Goal: Task Accomplishment & Management: Complete application form

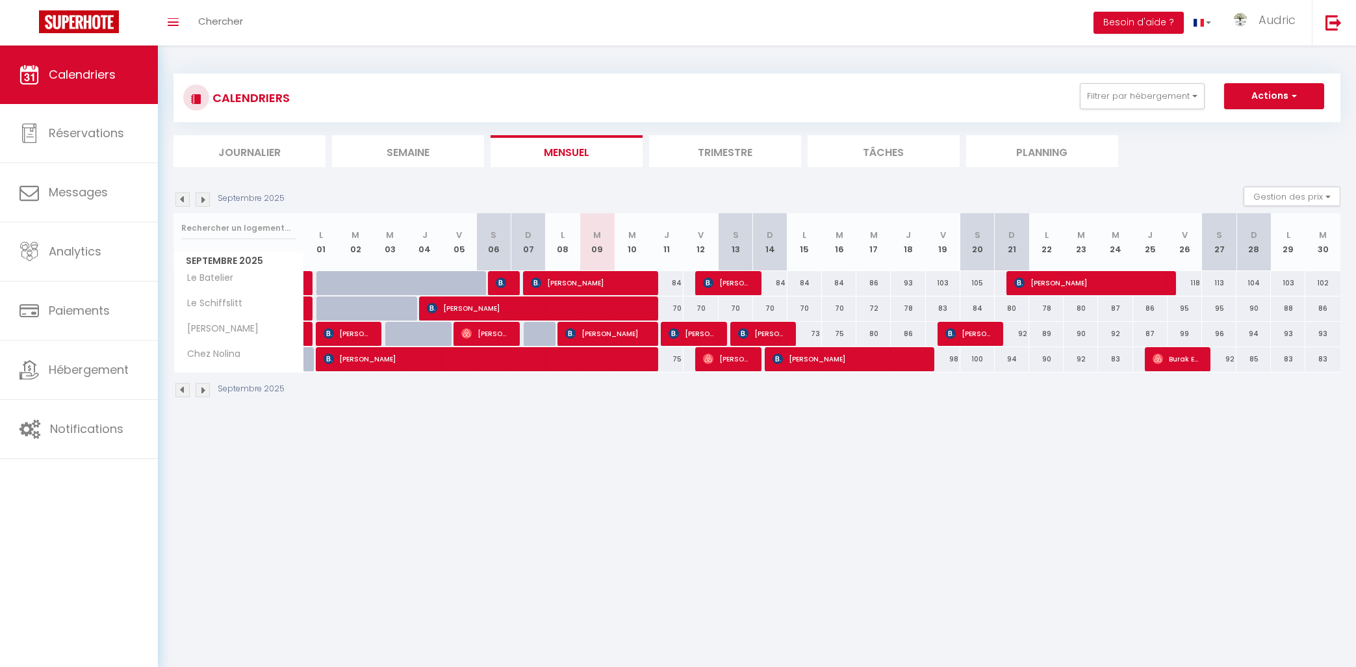
click at [615, 287] on span "[PERSON_NAME]" at bounding box center [588, 282] width 115 height 25
select select "OK"
select select "0"
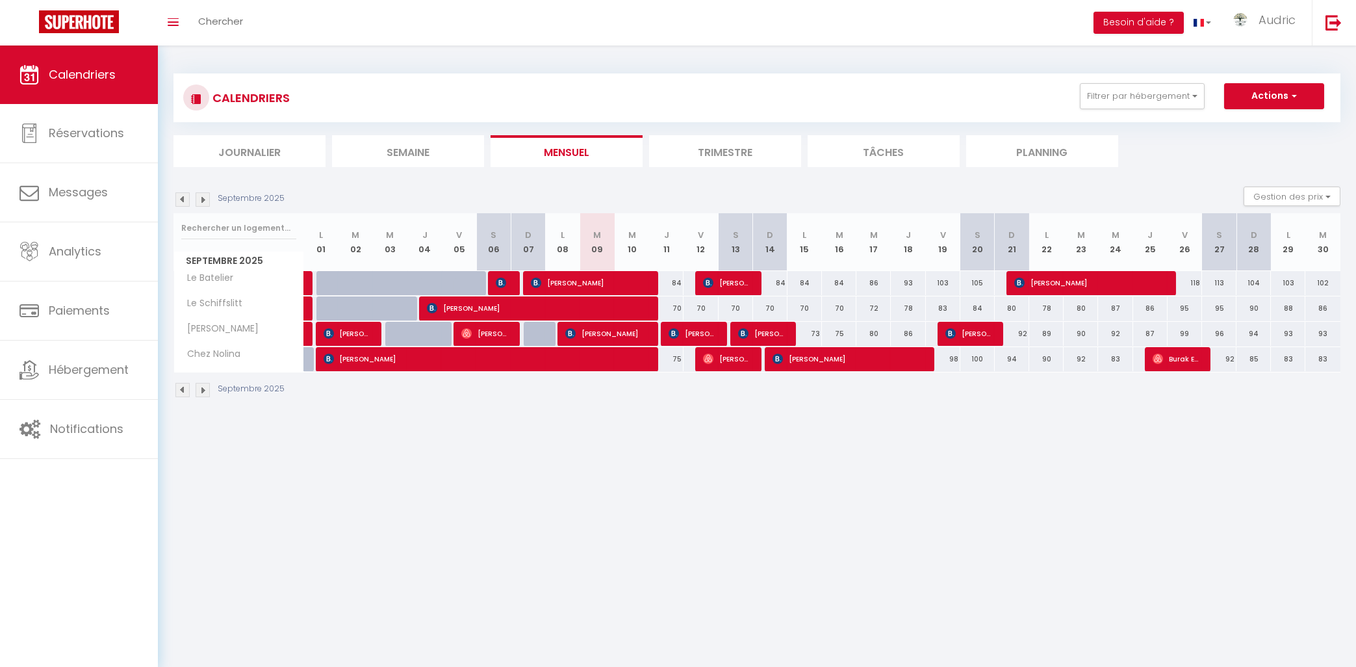
select select "1"
select select
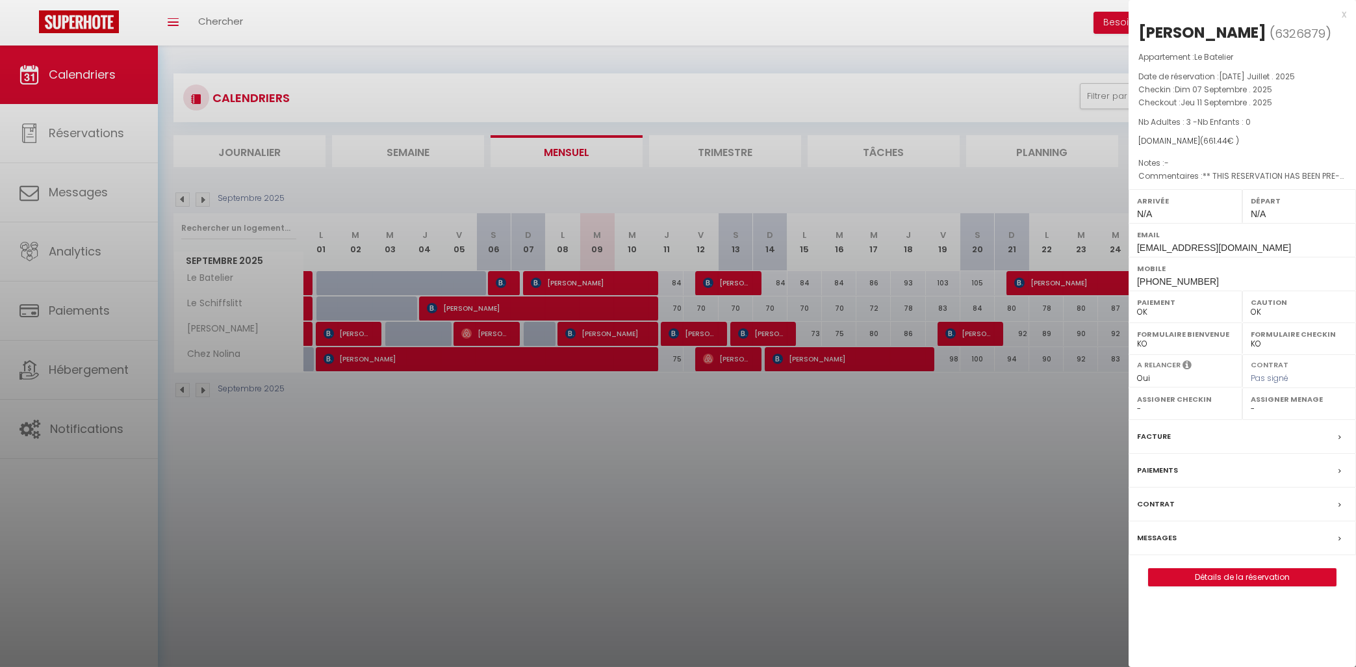
select select "10524"
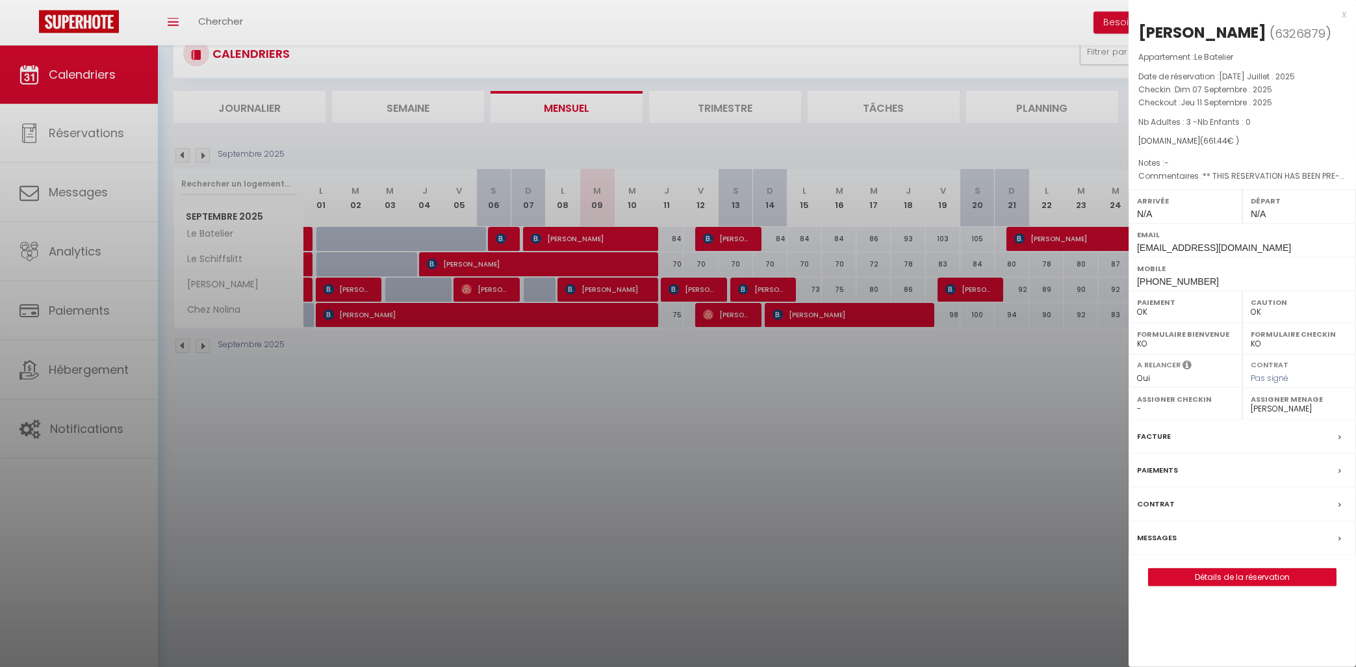
scroll to position [45, 0]
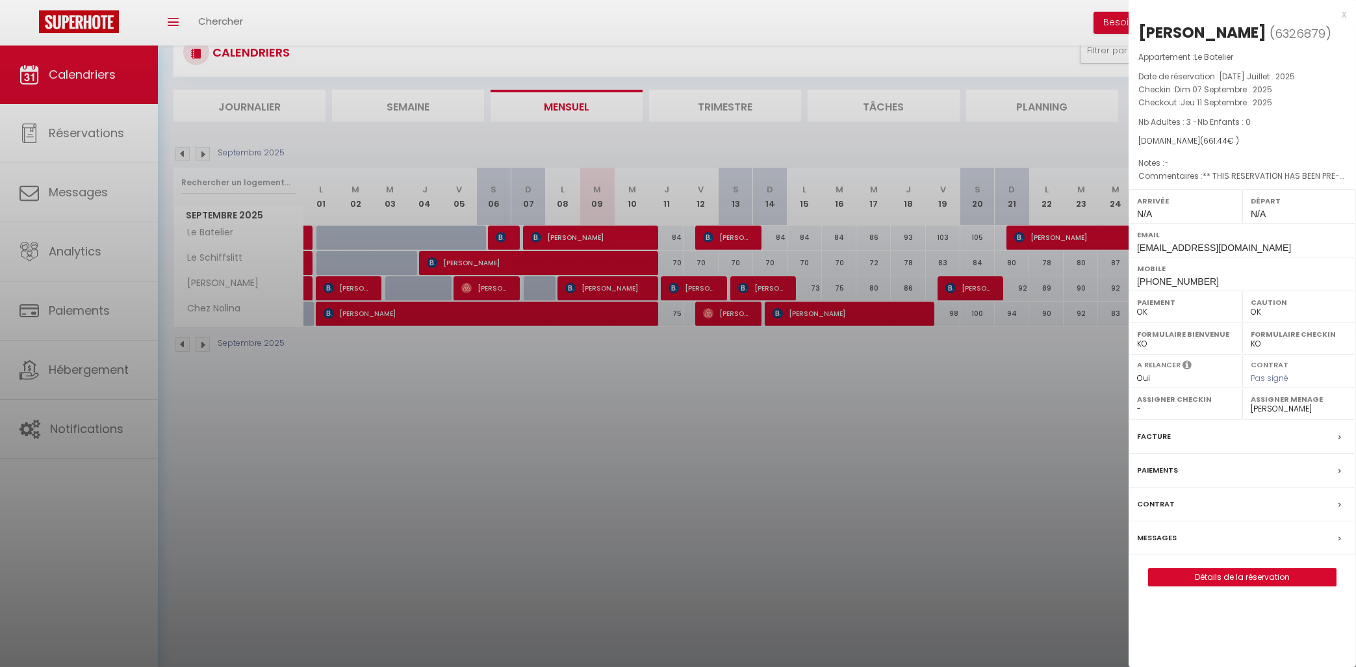
click at [1175, 503] on div "Contrat" at bounding box center [1241, 504] width 227 height 34
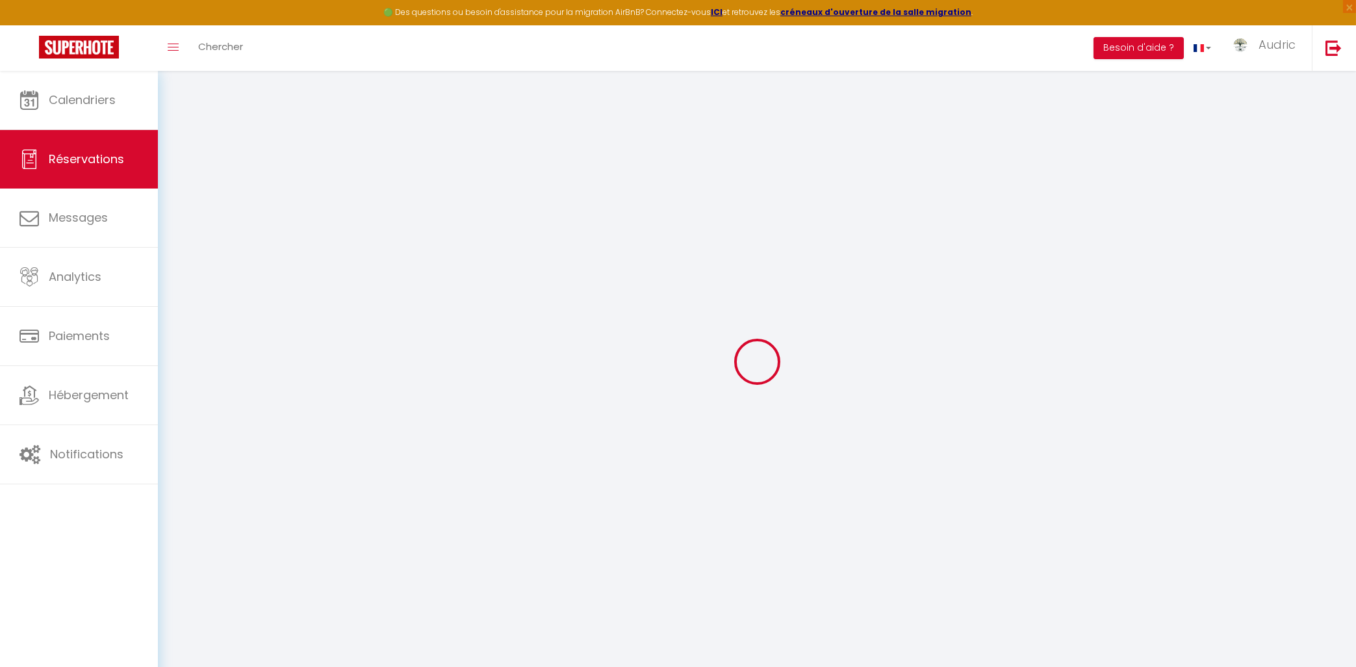
type input "Ketevan"
type input "[PERSON_NAME]"
type input "[EMAIL_ADDRESS][DOMAIN_NAME]"
type input "[PHONE_NUMBER]"
type input "0186"
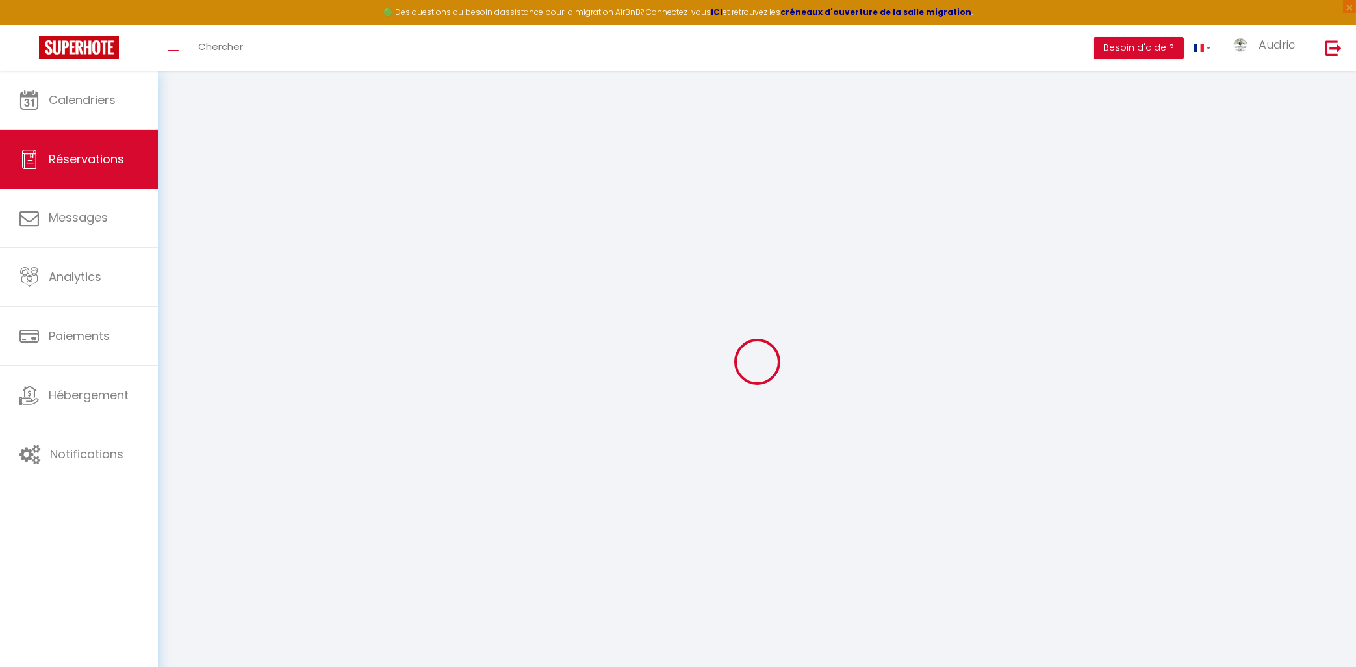
type input "Vaja-[GEOGRAPHIC_DATA] app. 57"
type input "[GEOGRAPHIC_DATA]"
select select "GE"
type input "107.19"
type input "9.26"
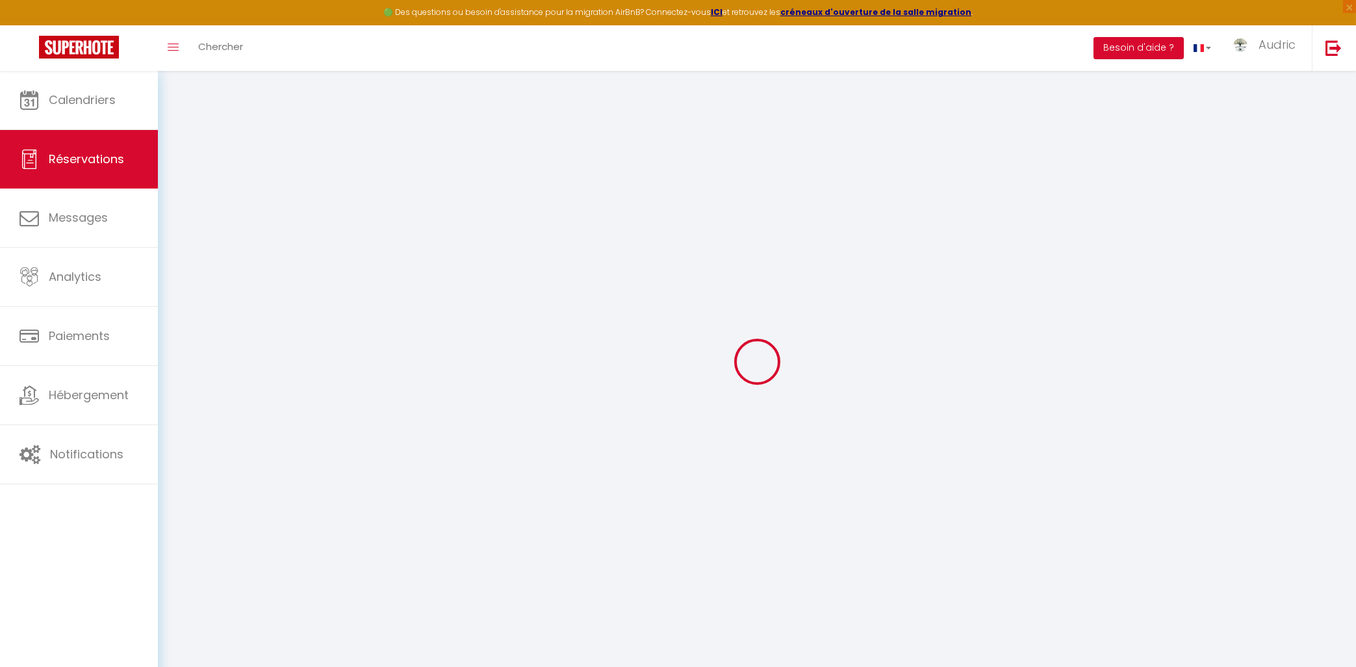
select select "17242"
select select "1"
select select
type input "3"
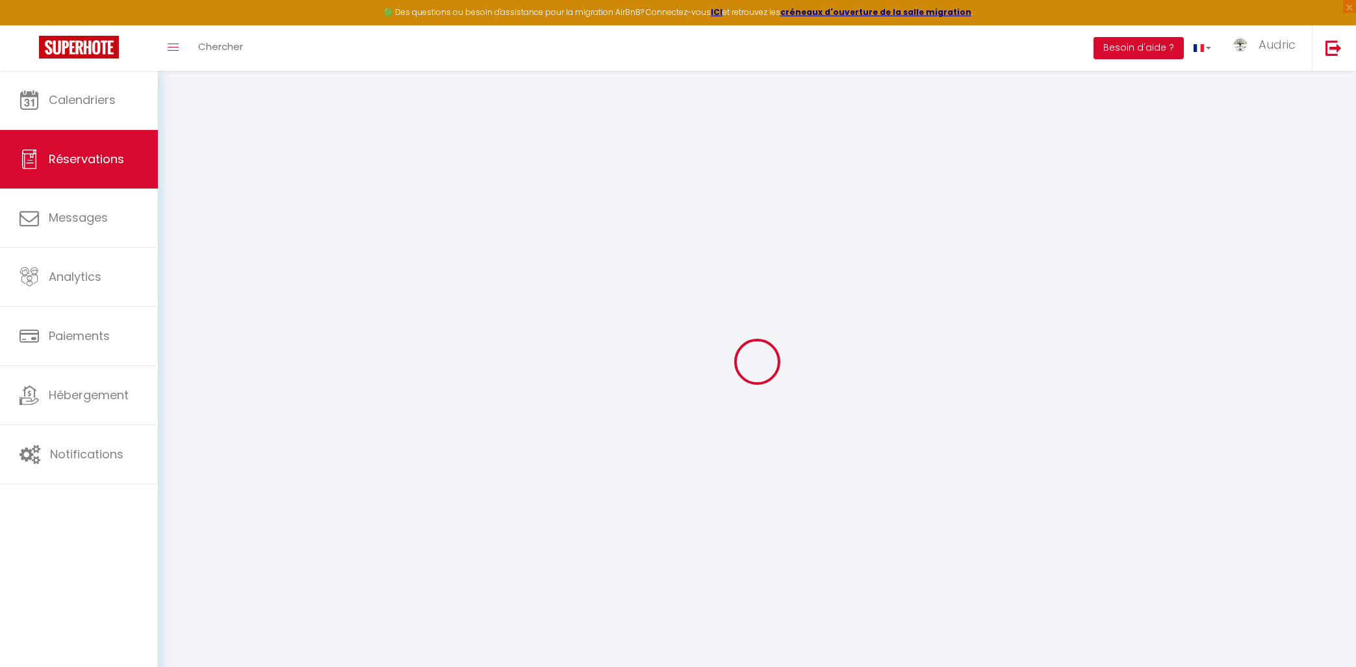
select select "12"
select select "15"
type input "562.5"
checkbox input "false"
type input "0"
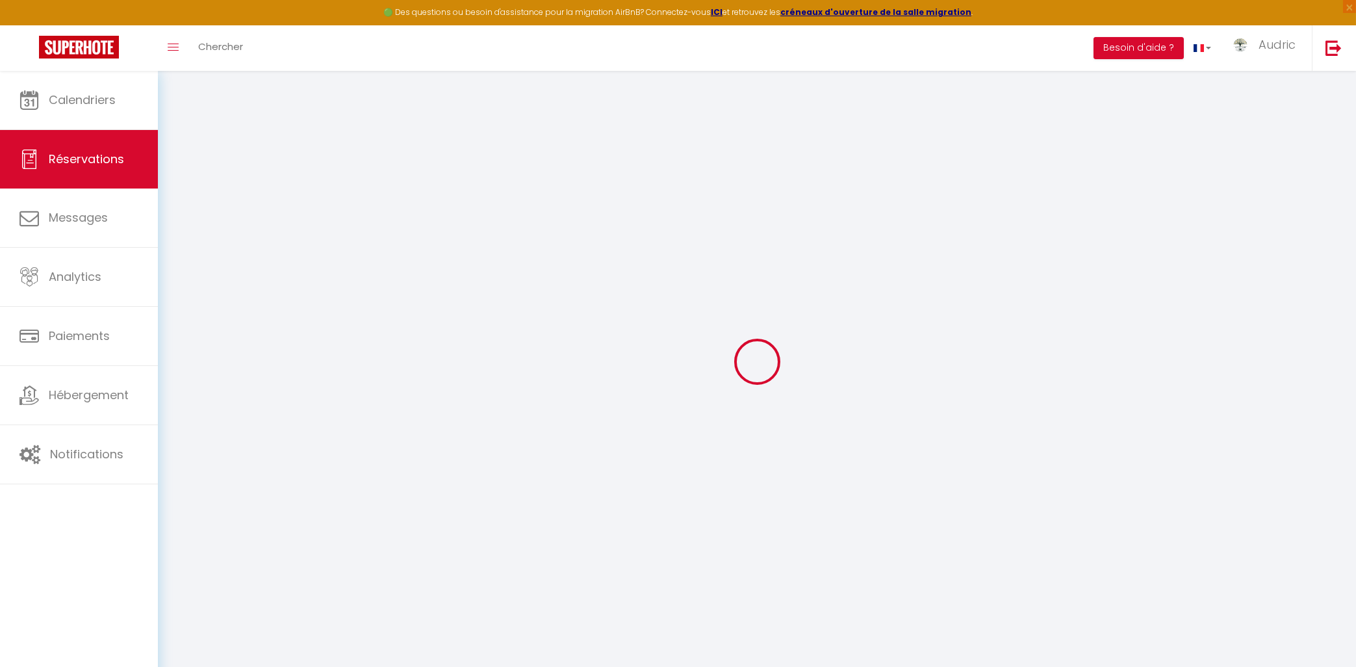
select select "2"
type input "0"
select select
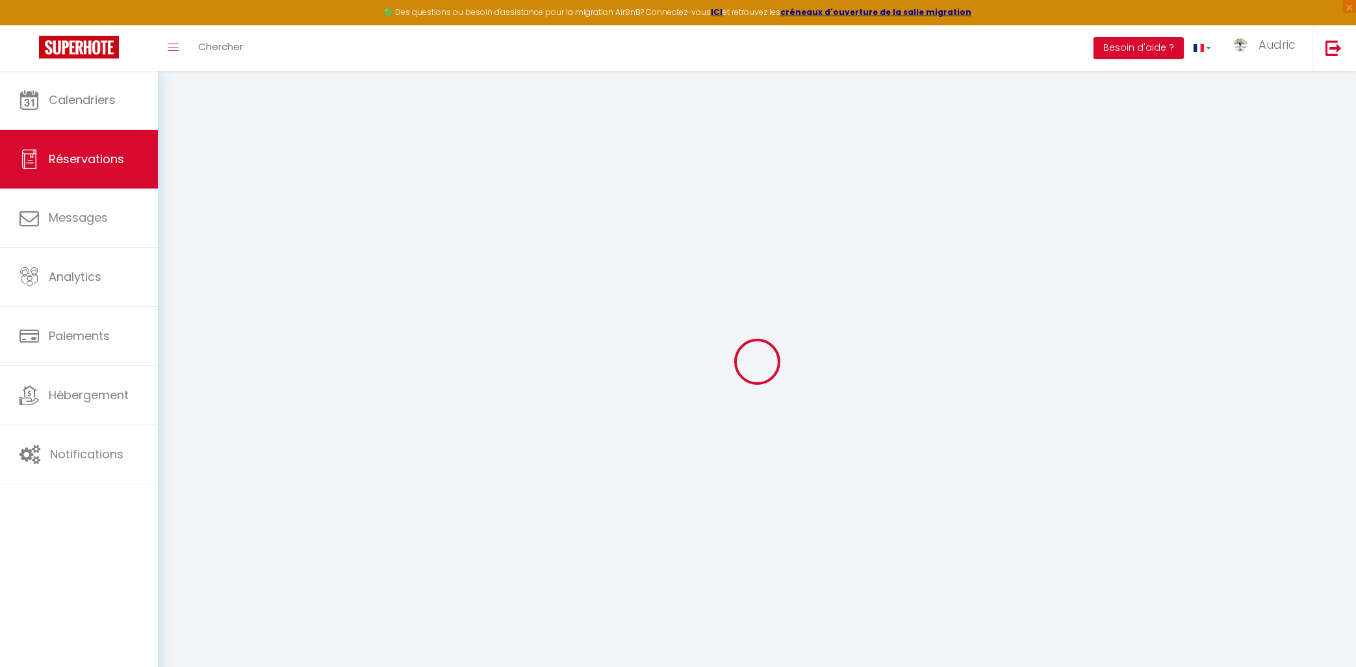
select select
checkbox input "false"
select select
checkbox input "false"
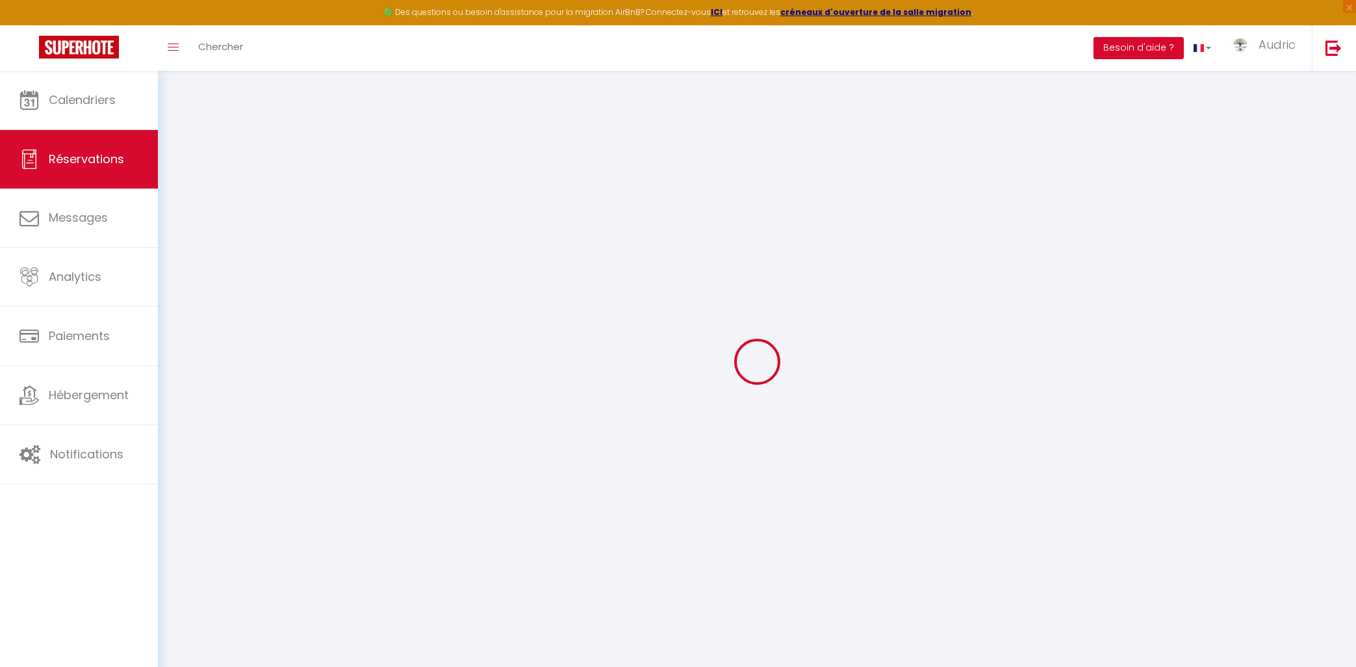
select select
checkbox input "false"
select select
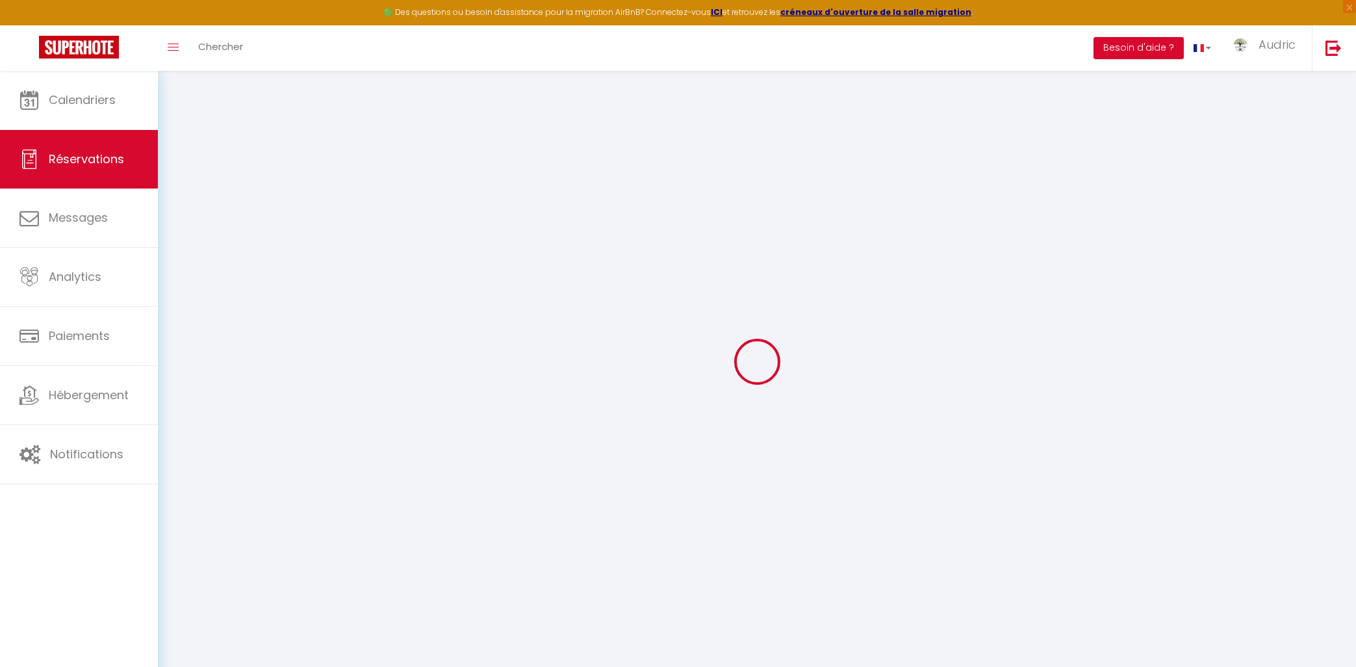
checkbox input "false"
type beds1 "** THIS RESERVATION HAS BEEN PRE-PAID ** BOOKING NOTE : Payment charge is EUR 9…"
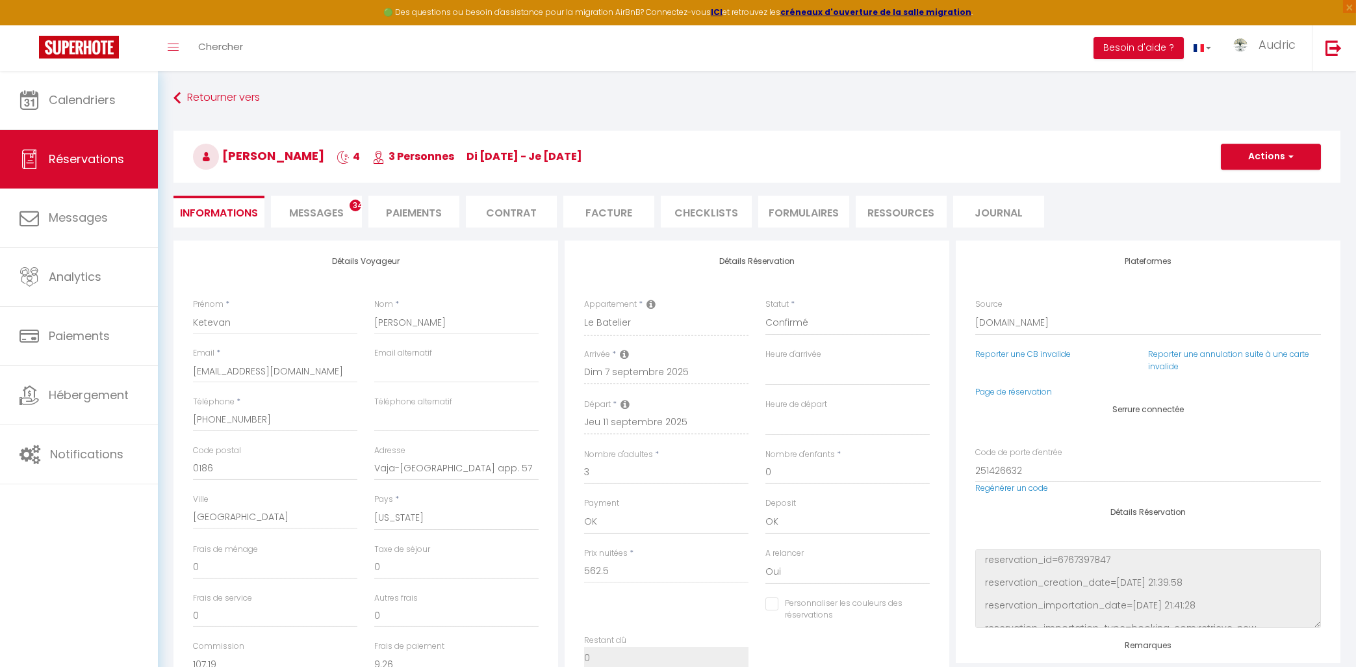
click at [483, 199] on li "Contrat" at bounding box center [511, 212] width 91 height 32
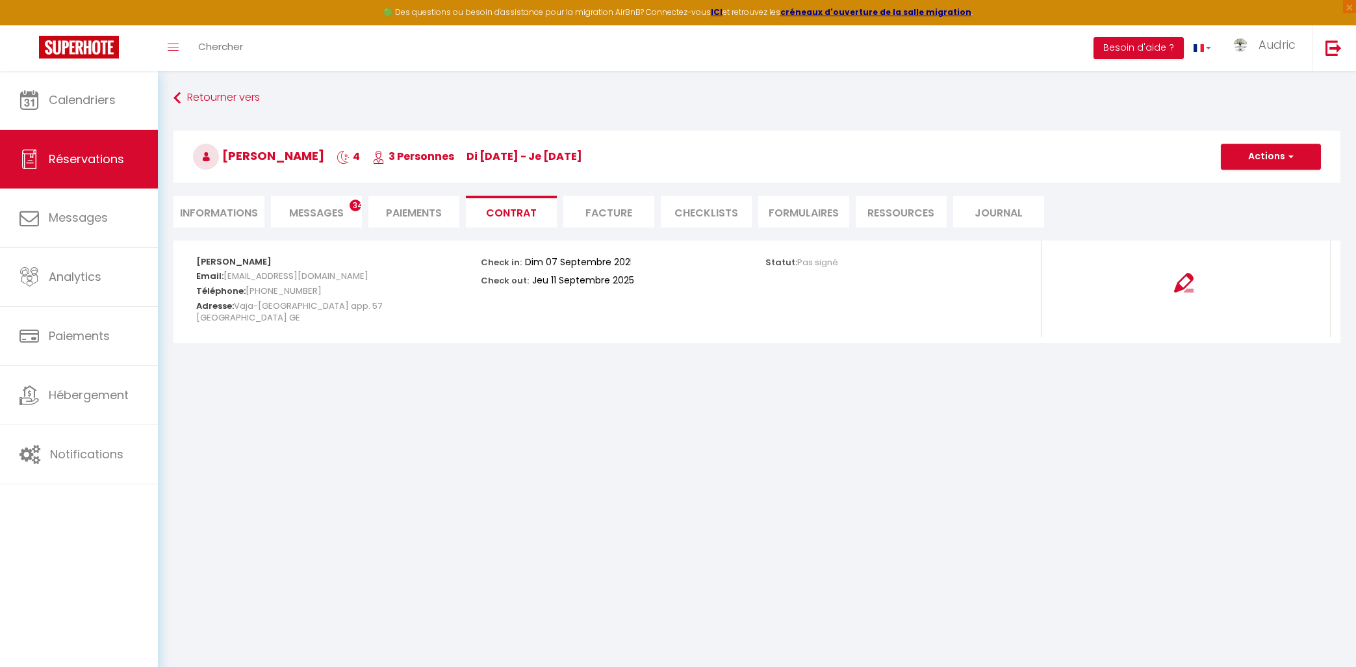
click at [220, 262] on strong "[PERSON_NAME]" at bounding box center [233, 261] width 75 height 12
click at [1003, 250] on div "Statut: Pas signé" at bounding box center [899, 260] width 268 height 41
click at [831, 251] on div "Statut: Pas signé" at bounding box center [899, 260] width 268 height 41
click at [826, 262] on span "Pas signé" at bounding box center [817, 262] width 41 height 12
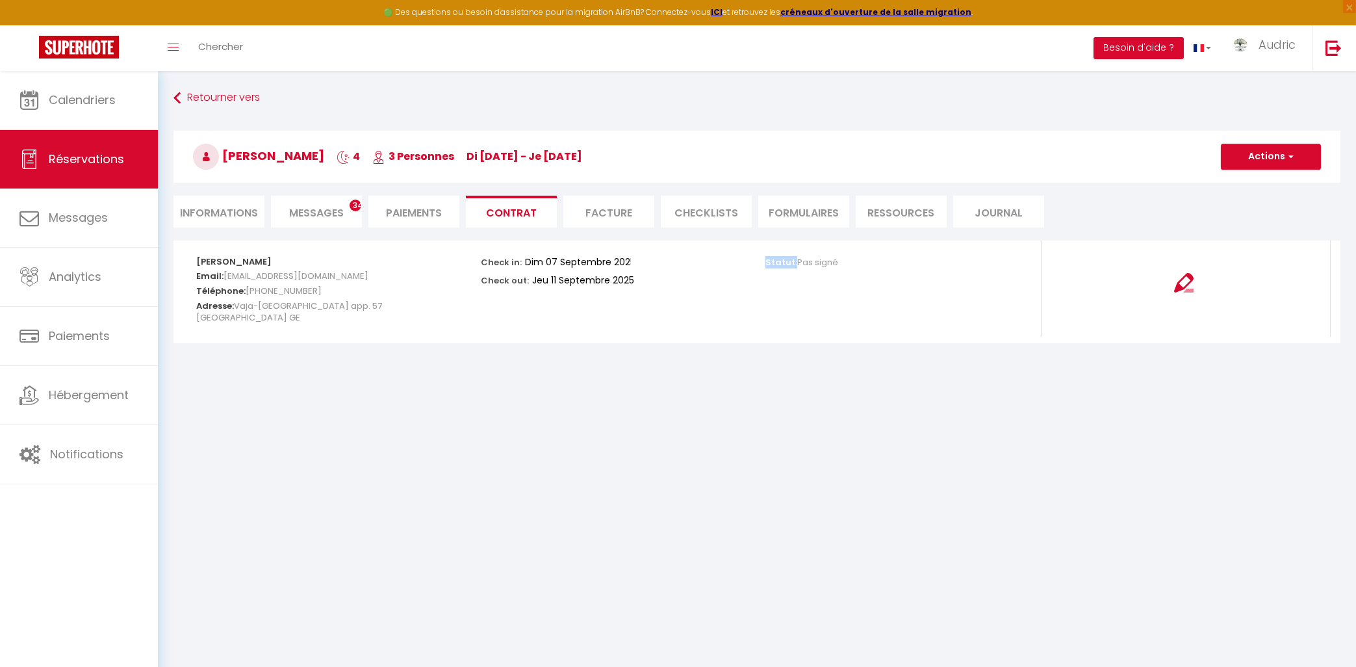
click at [826, 262] on span "Pas signé" at bounding box center [817, 262] width 41 height 12
click at [515, 242] on div "Check in: Dim 07 Septembre 2025 Check out: Jeu 11 Septembre 2025" at bounding box center [615, 271] width 268 height 62
click at [240, 210] on li "Informations" at bounding box center [218, 212] width 91 height 32
select select
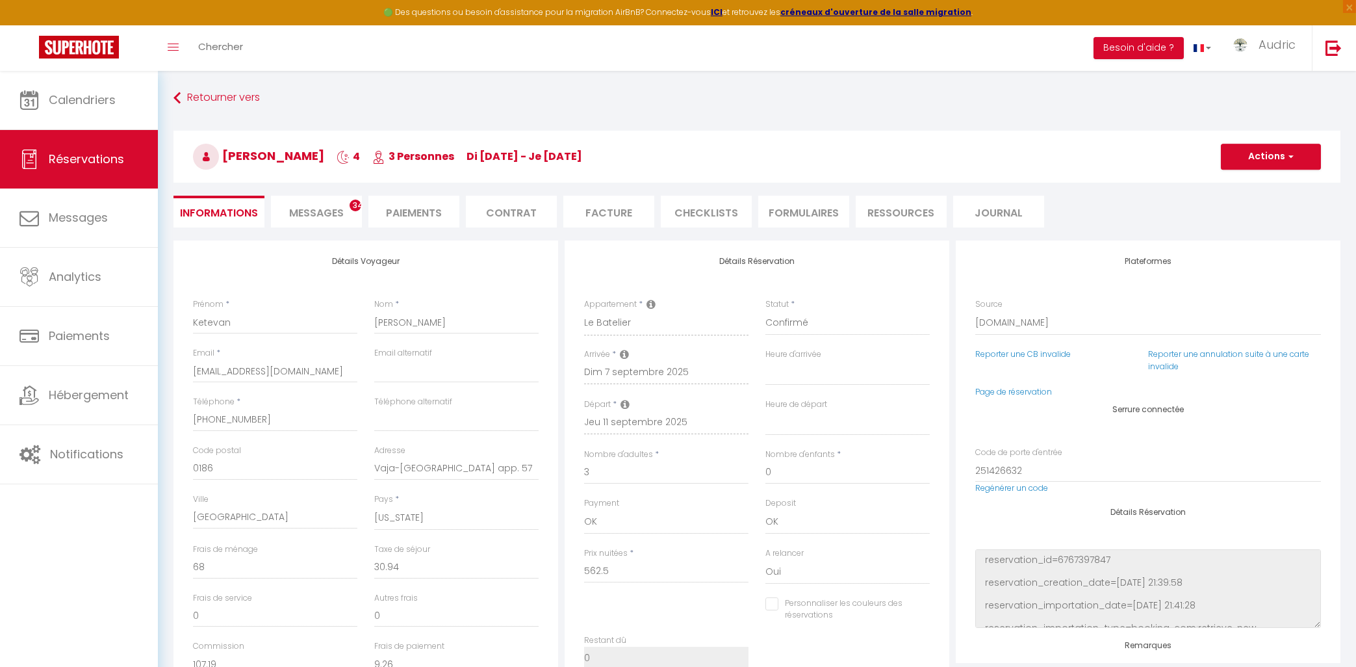
click at [396, 216] on li "Paiements" at bounding box center [413, 212] width 91 height 32
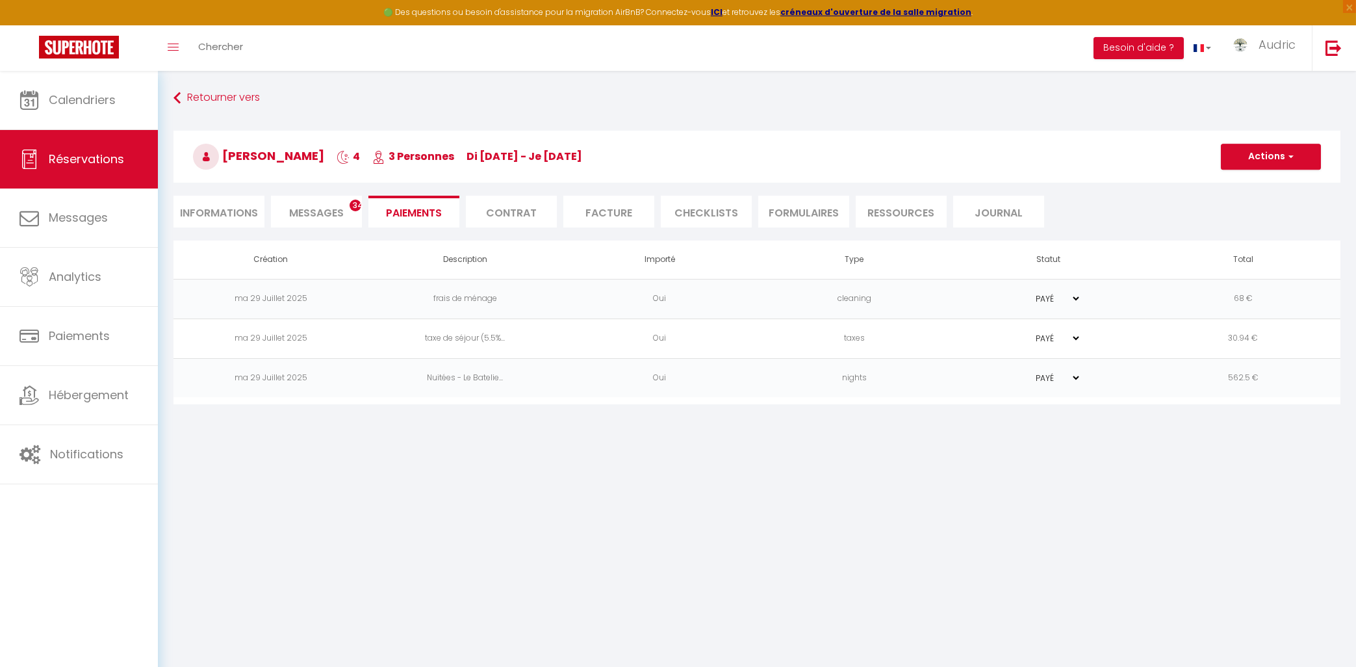
click at [508, 215] on li "Contrat" at bounding box center [511, 212] width 91 height 32
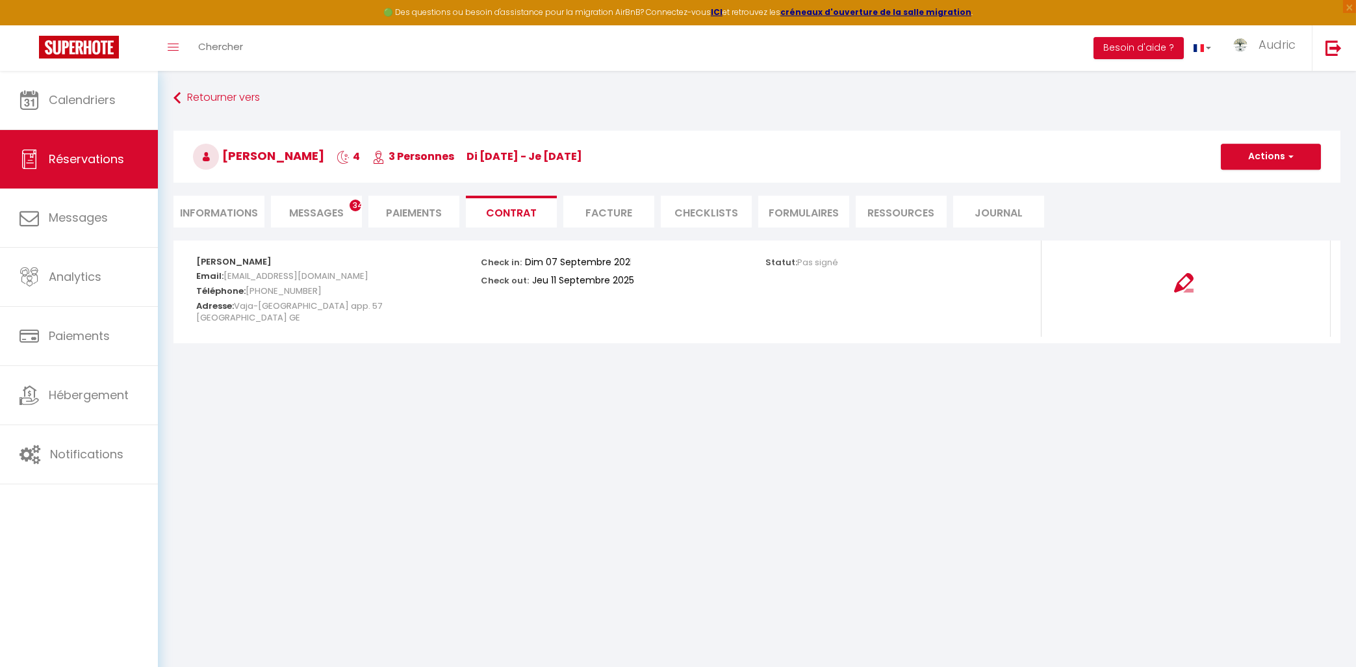
click at [1260, 180] on h3 "[PERSON_NAME] 4 3 Personnes di [DATE] - je [DATE]" at bounding box center [756, 157] width 1167 height 52
click at [1277, 153] on button "Actions" at bounding box center [1271, 157] width 100 height 26
click at [1260, 188] on link "Voir le contrat" at bounding box center [1260, 185] width 109 height 17
click at [1275, 156] on button "Actions" at bounding box center [1271, 157] width 100 height 26
click at [1262, 218] on link "Copier le lien" at bounding box center [1260, 218] width 109 height 17
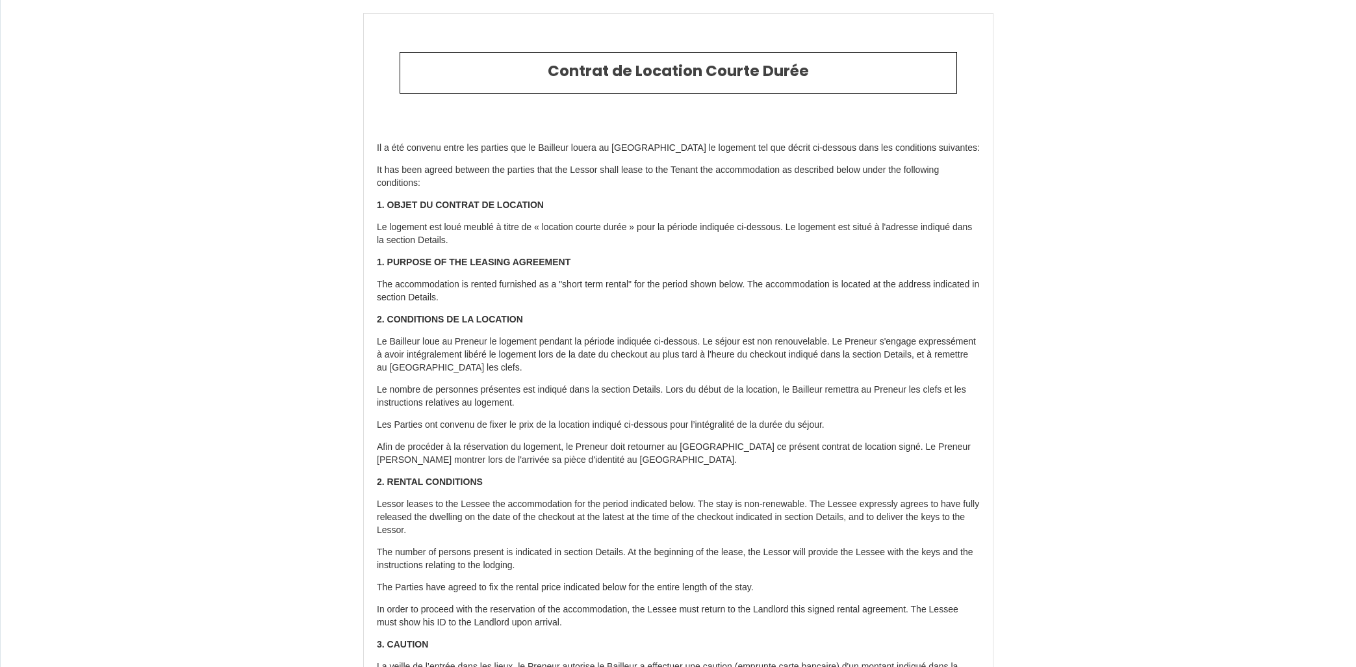
select select "GE"
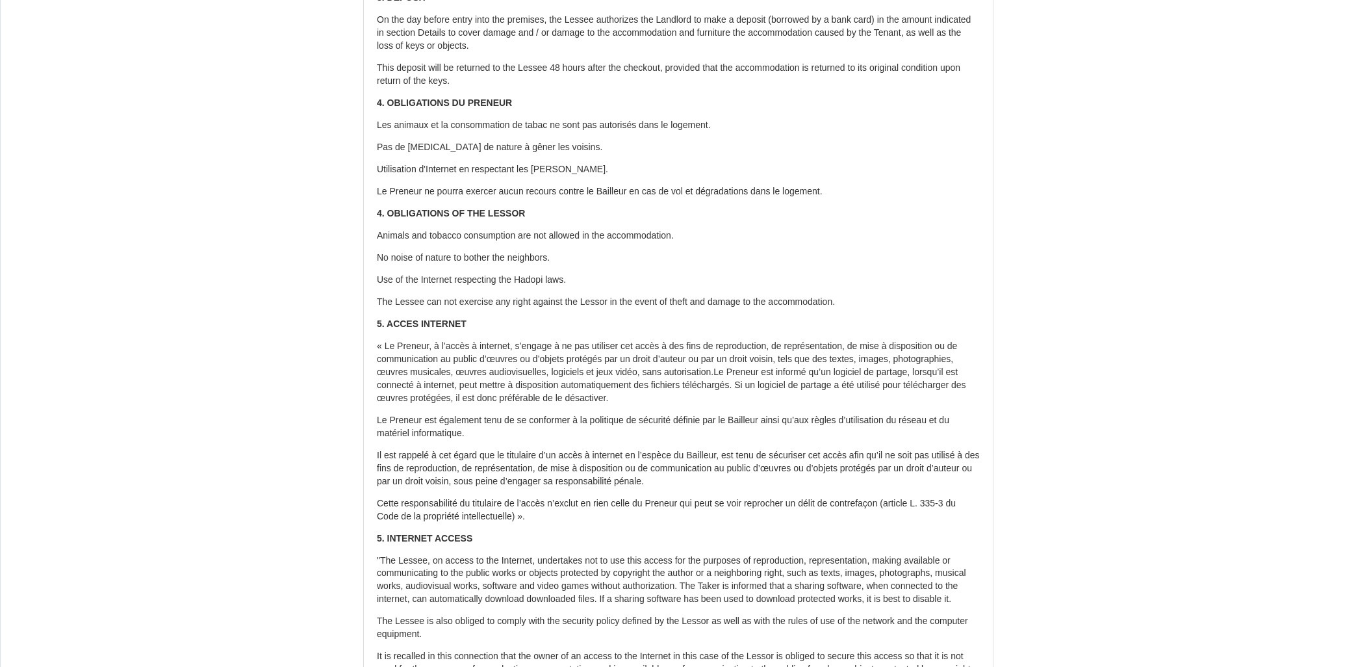
scroll to position [905, 0]
